Goal: Check status: Check status

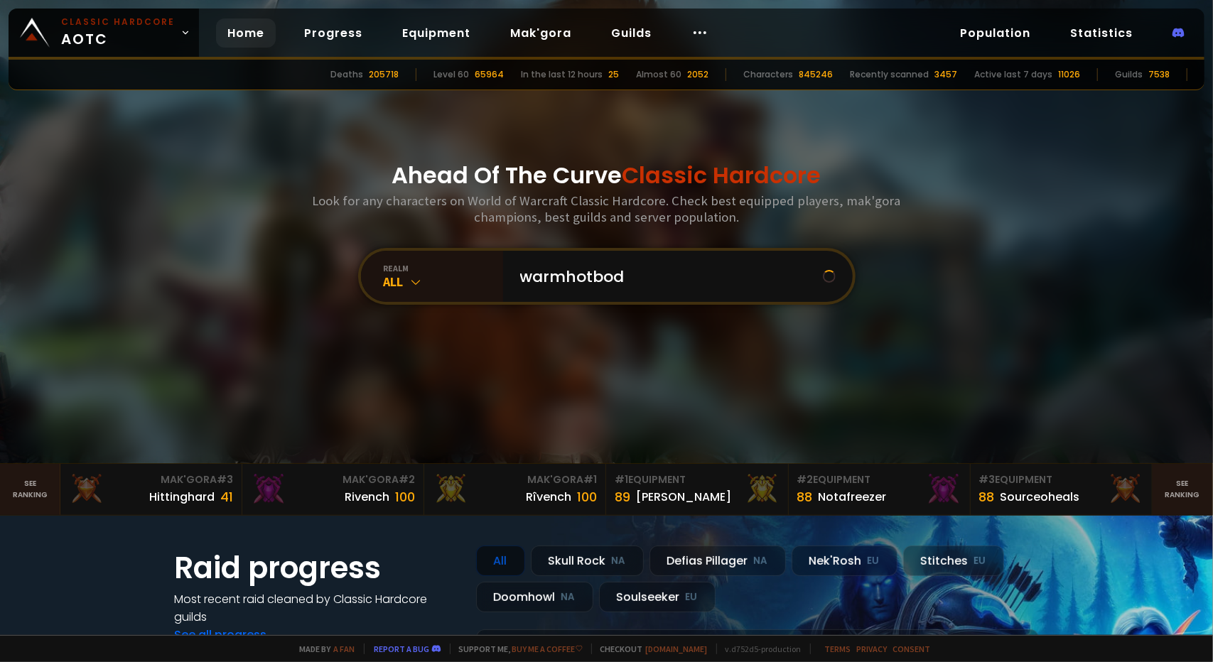
type input "warmhotbody"
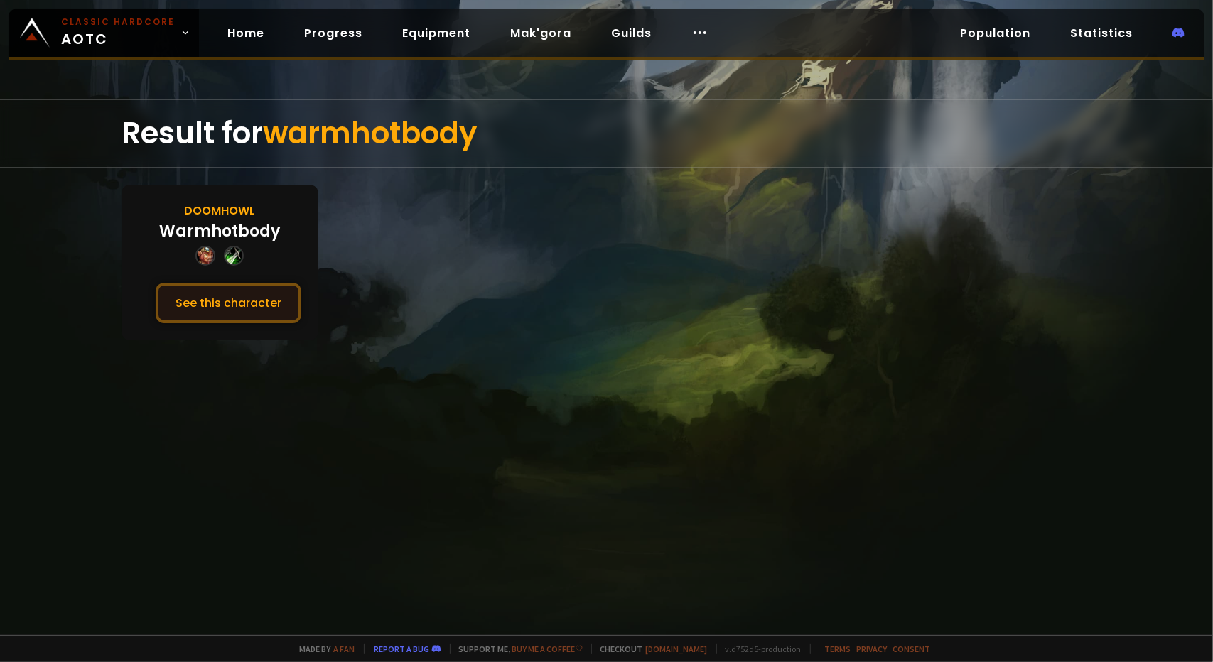
click at [242, 300] on button "See this character" at bounding box center [229, 303] width 146 height 40
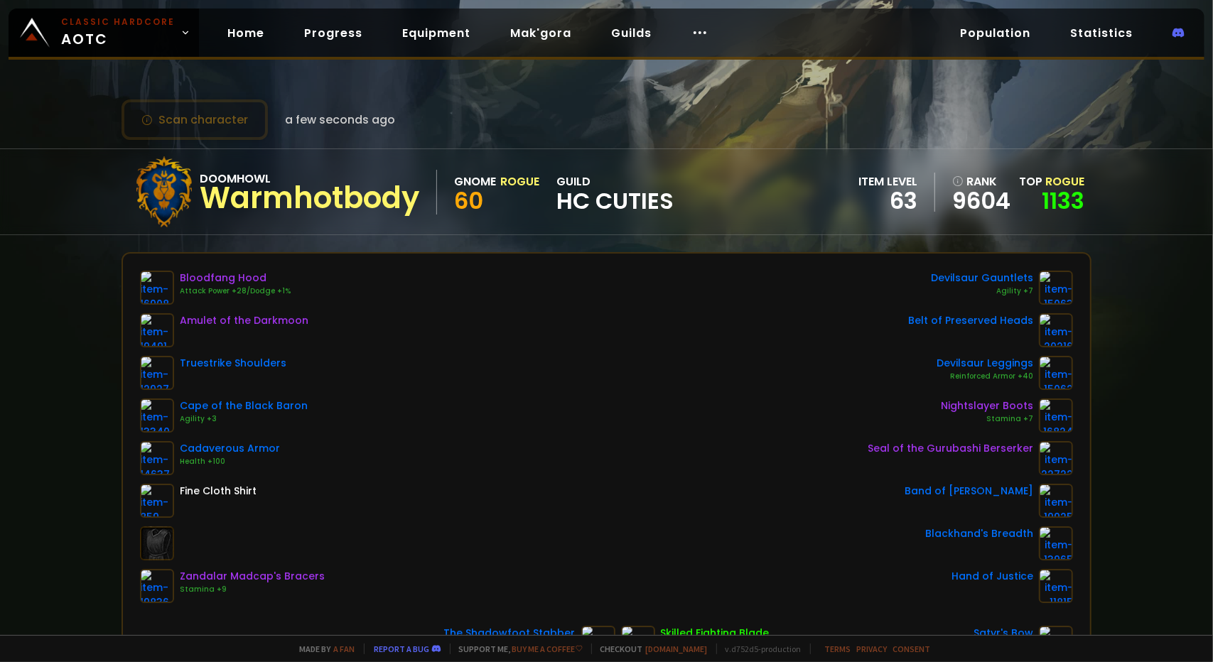
click at [1115, 434] on div "Scan character a few seconds ago Doomhowl Warmhotbody Gnome Rogue 60 guild HC C…" at bounding box center [606, 317] width 1213 height 635
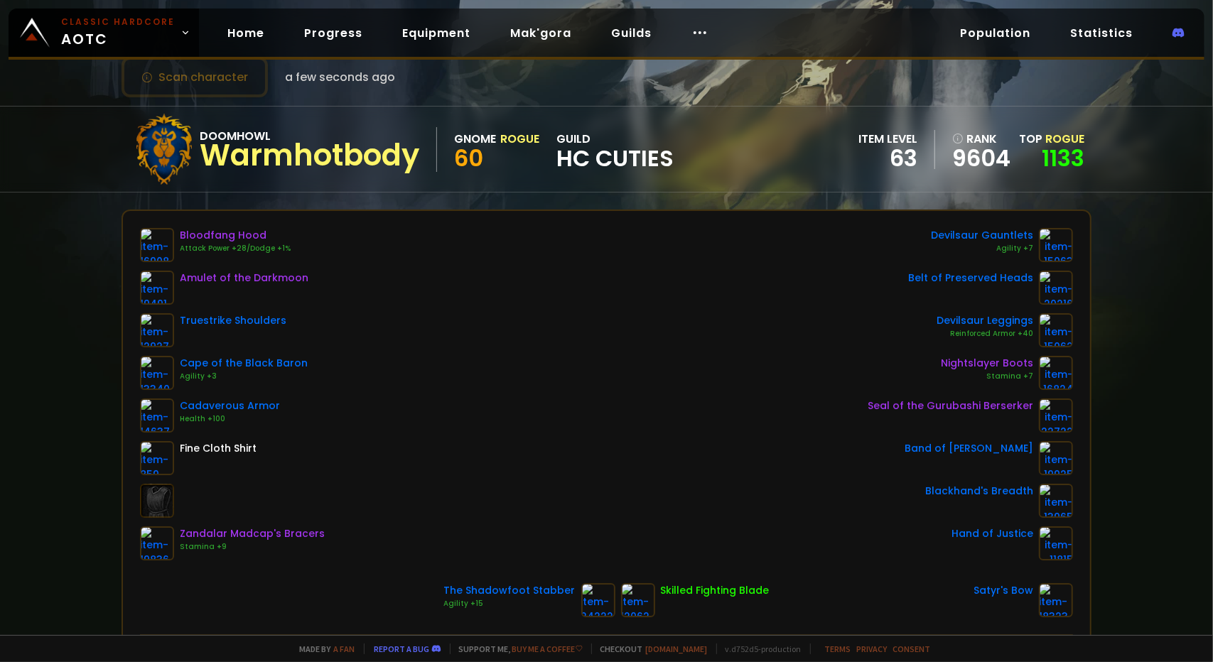
scroll to position [71, 0]
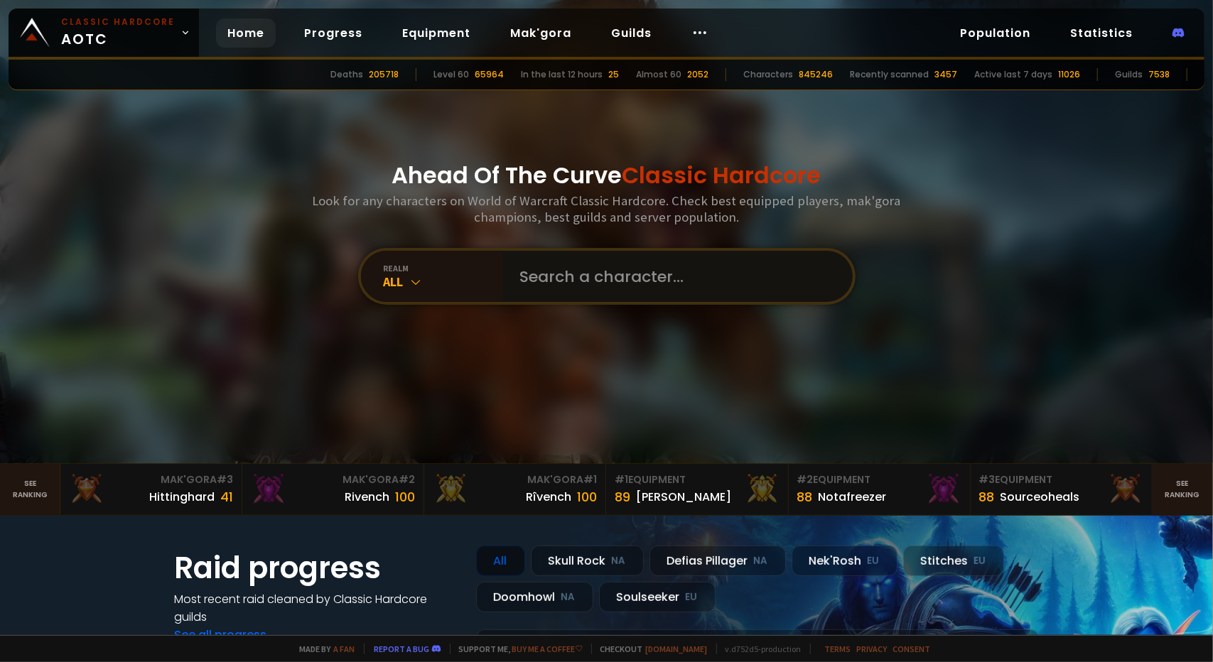
click at [548, 264] on input "text" at bounding box center [674, 276] width 324 height 51
type input "moch"
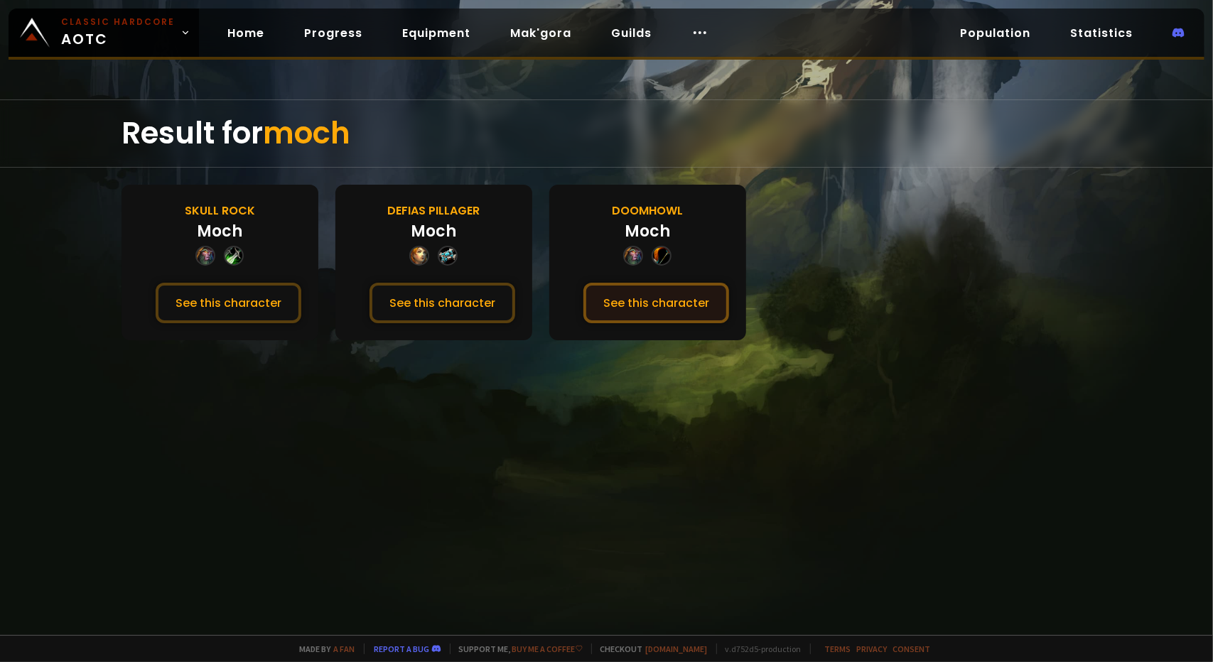
click at [639, 298] on button "See this character" at bounding box center [656, 303] width 146 height 40
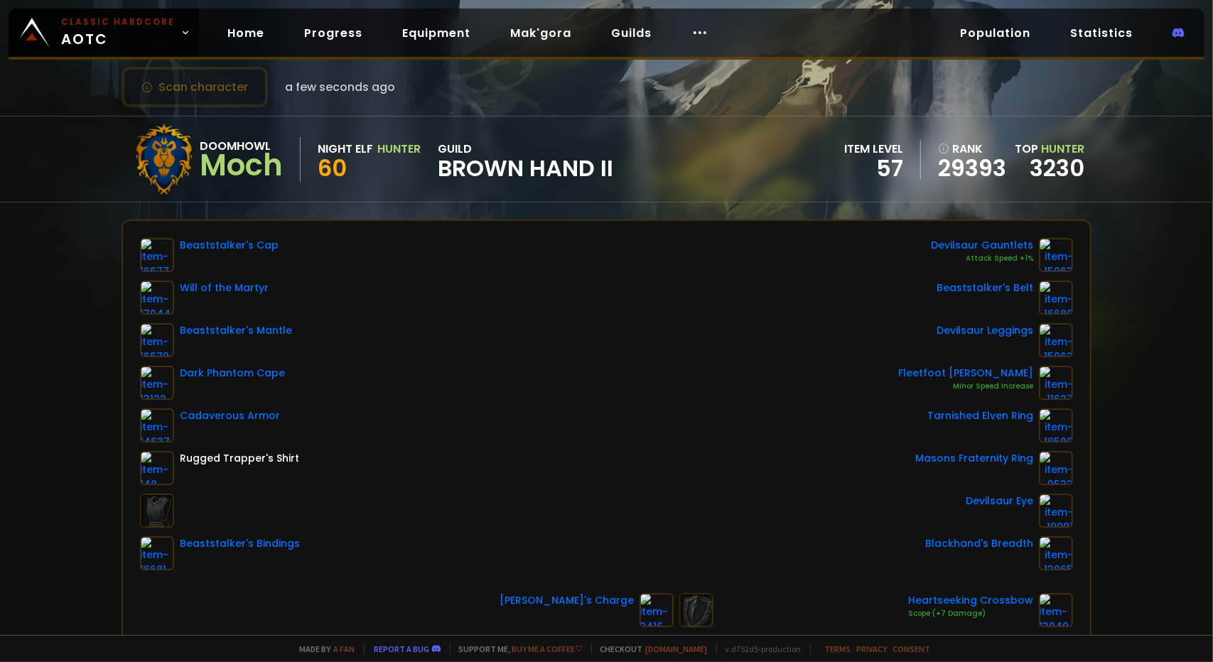
scroll to position [71, 0]
